Goal: Information Seeking & Learning: Learn about a topic

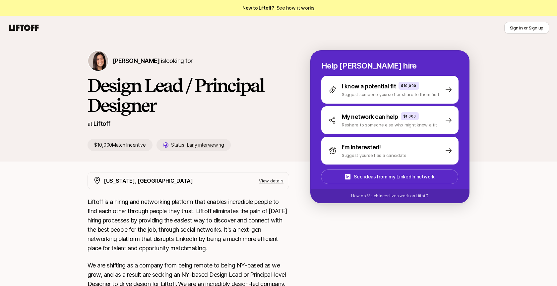
click at [266, 182] on p "View details" at bounding box center [271, 181] width 25 height 7
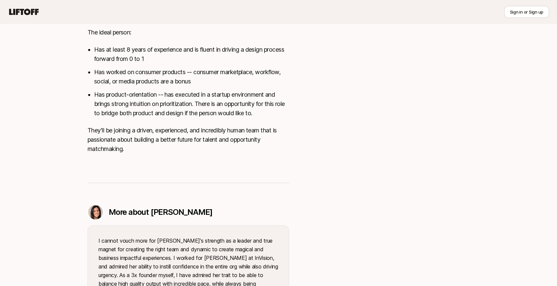
scroll to position [317, 0]
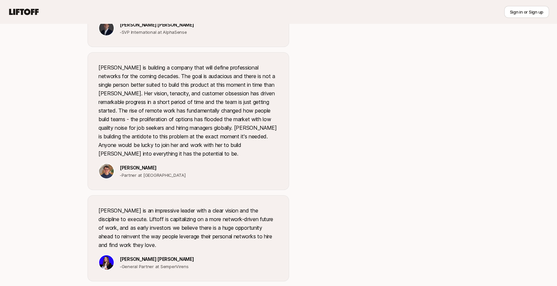
scroll to position [913, 0]
